Goal: Transaction & Acquisition: Obtain resource

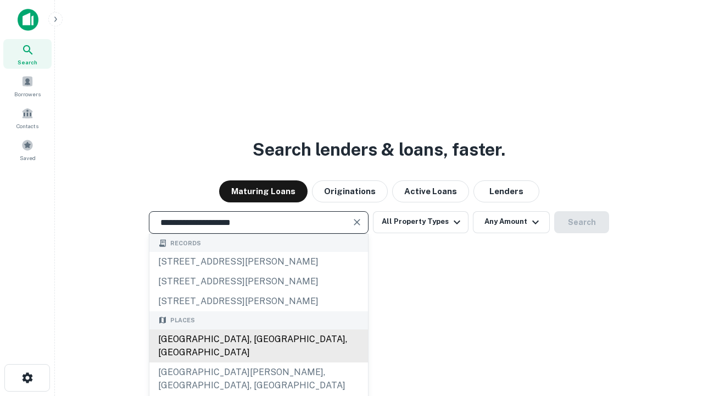
click at [258, 362] on div "[GEOGRAPHIC_DATA], [GEOGRAPHIC_DATA], [GEOGRAPHIC_DATA]" at bounding box center [258, 345] width 219 height 33
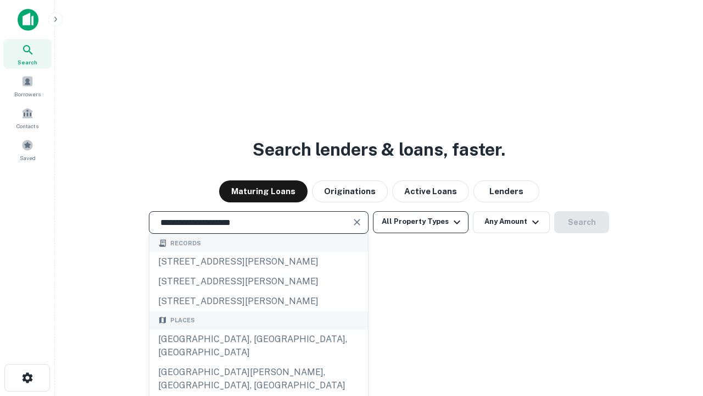
type input "**********"
click at [421, 221] on button "All Property Types" at bounding box center [421, 222] width 96 height 22
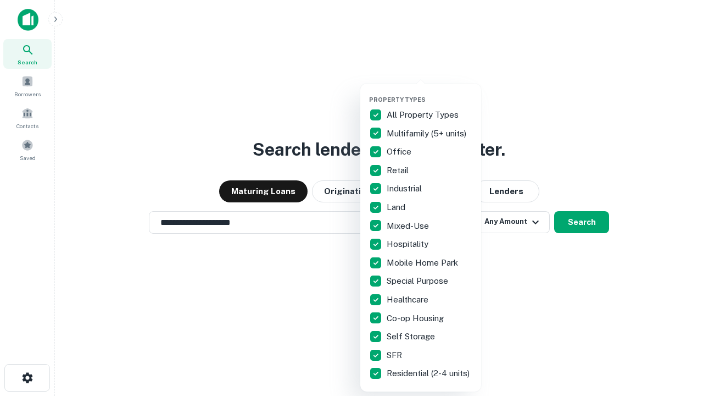
click at [430, 92] on button "button" at bounding box center [429, 92] width 121 height 1
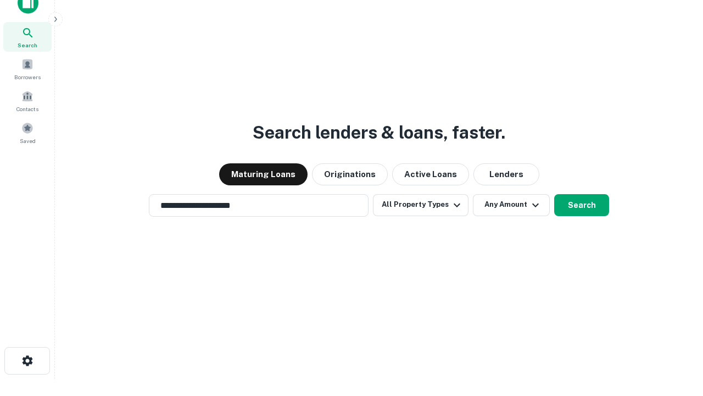
scroll to position [7, 132]
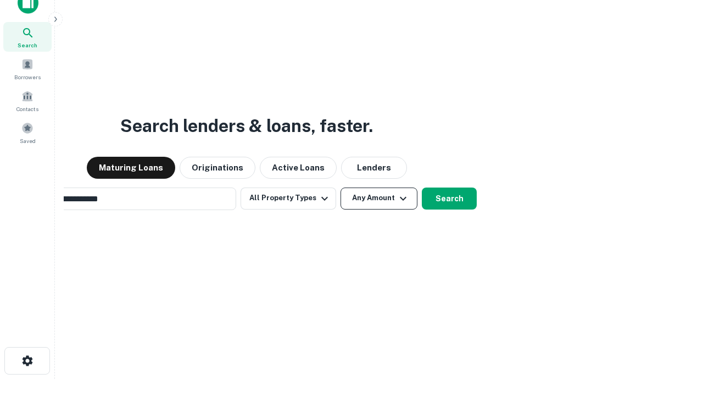
click at [341, 187] on button "Any Amount" at bounding box center [379, 198] width 77 height 22
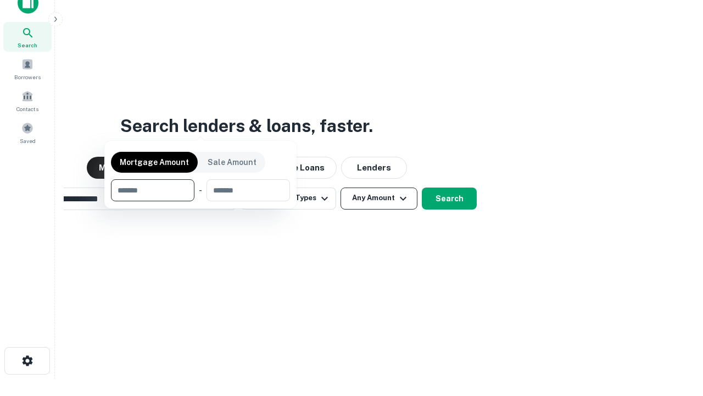
scroll to position [18, 0]
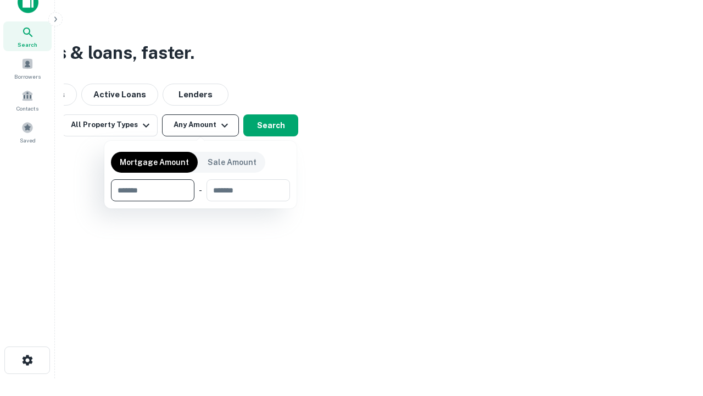
type input "*******"
click at [201, 201] on button "button" at bounding box center [200, 201] width 179 height 1
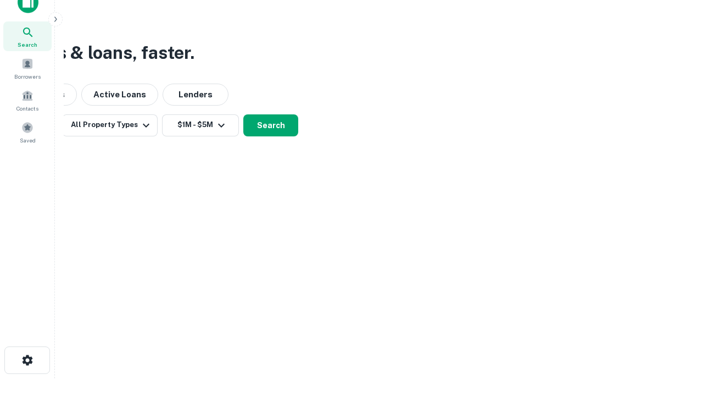
scroll to position [7, 203]
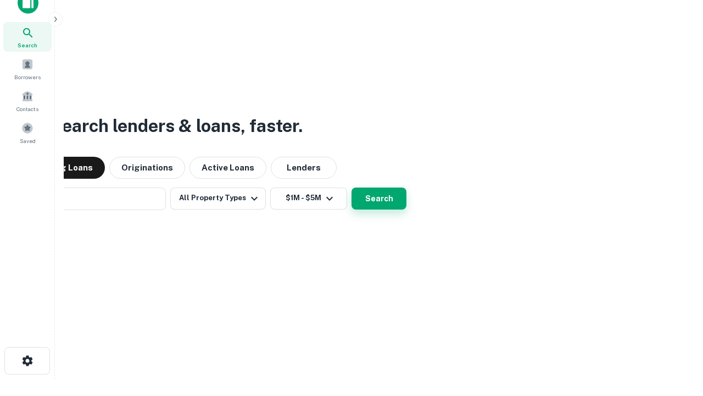
click at [352, 187] on button "Search" at bounding box center [379, 198] width 55 height 22
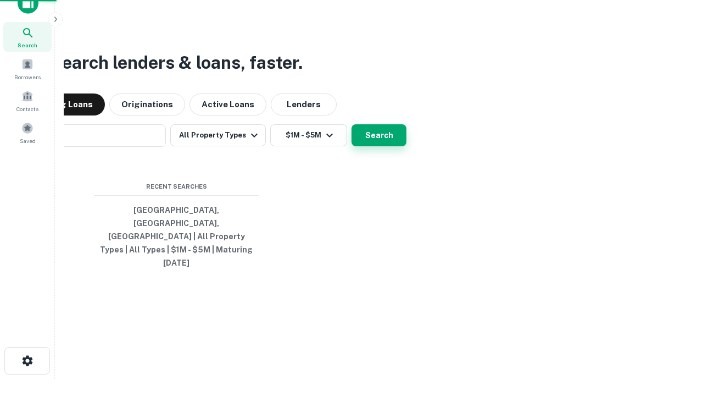
scroll to position [29, 311]
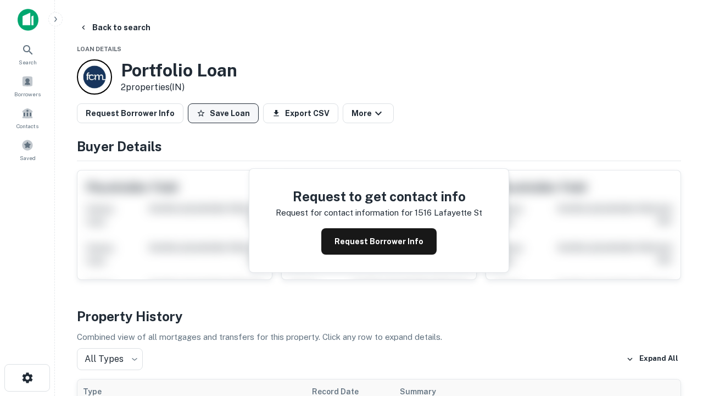
click at [223, 113] on button "Save Loan" at bounding box center [223, 113] width 71 height 20
click at [226, 113] on button "Loan Saved" at bounding box center [226, 113] width 76 height 20
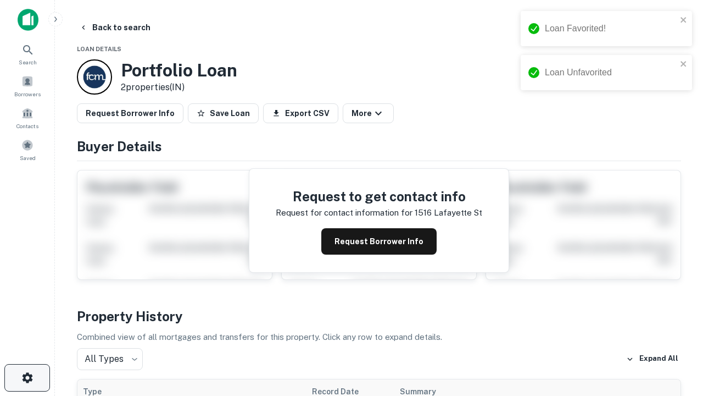
click at [27, 377] on icon "button" at bounding box center [27, 377] width 13 height 13
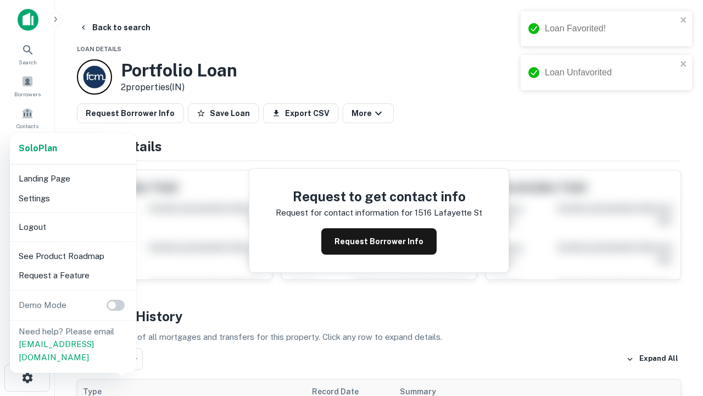
click at [73, 226] on li "Logout" at bounding box center [73, 227] width 118 height 20
